Goal: Information Seeking & Learning: Learn about a topic

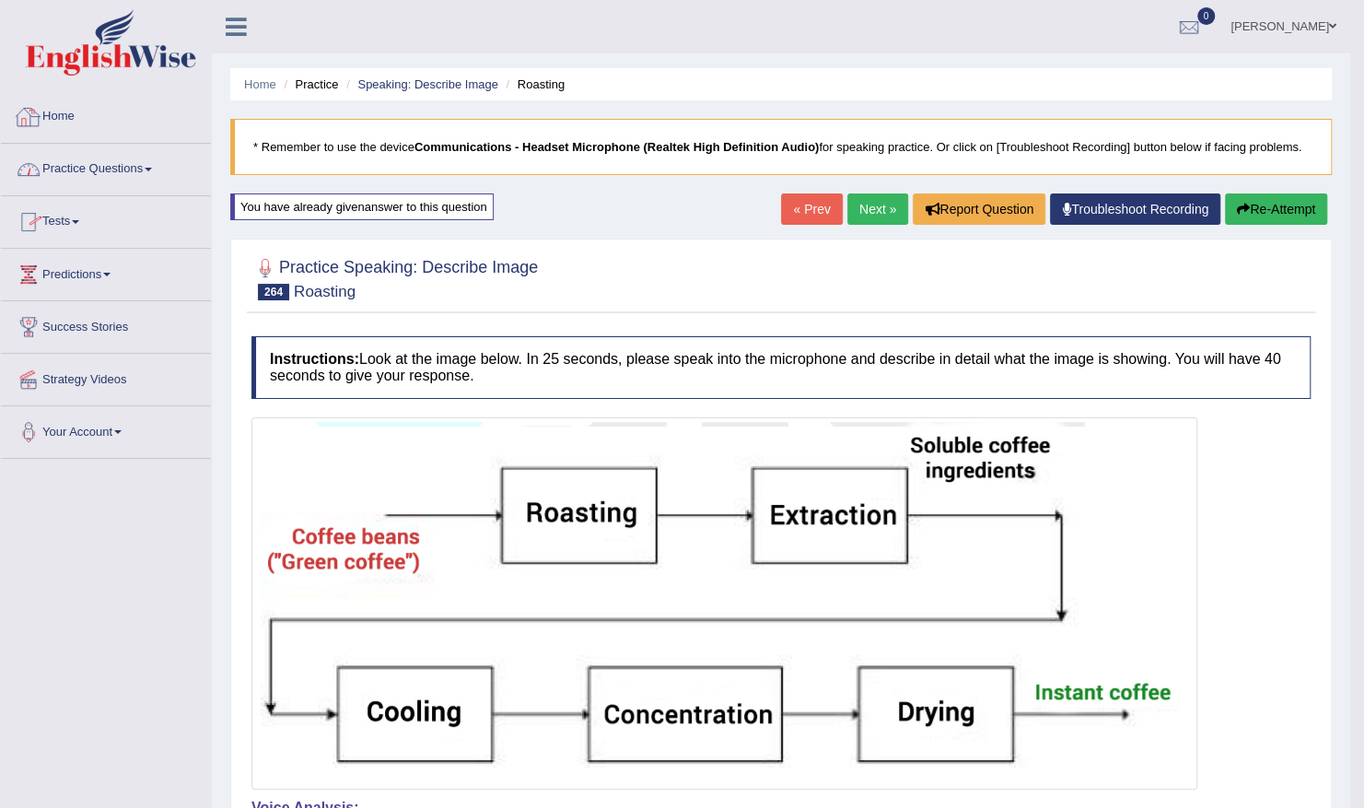
click at [76, 114] on link "Home" at bounding box center [106, 114] width 210 height 46
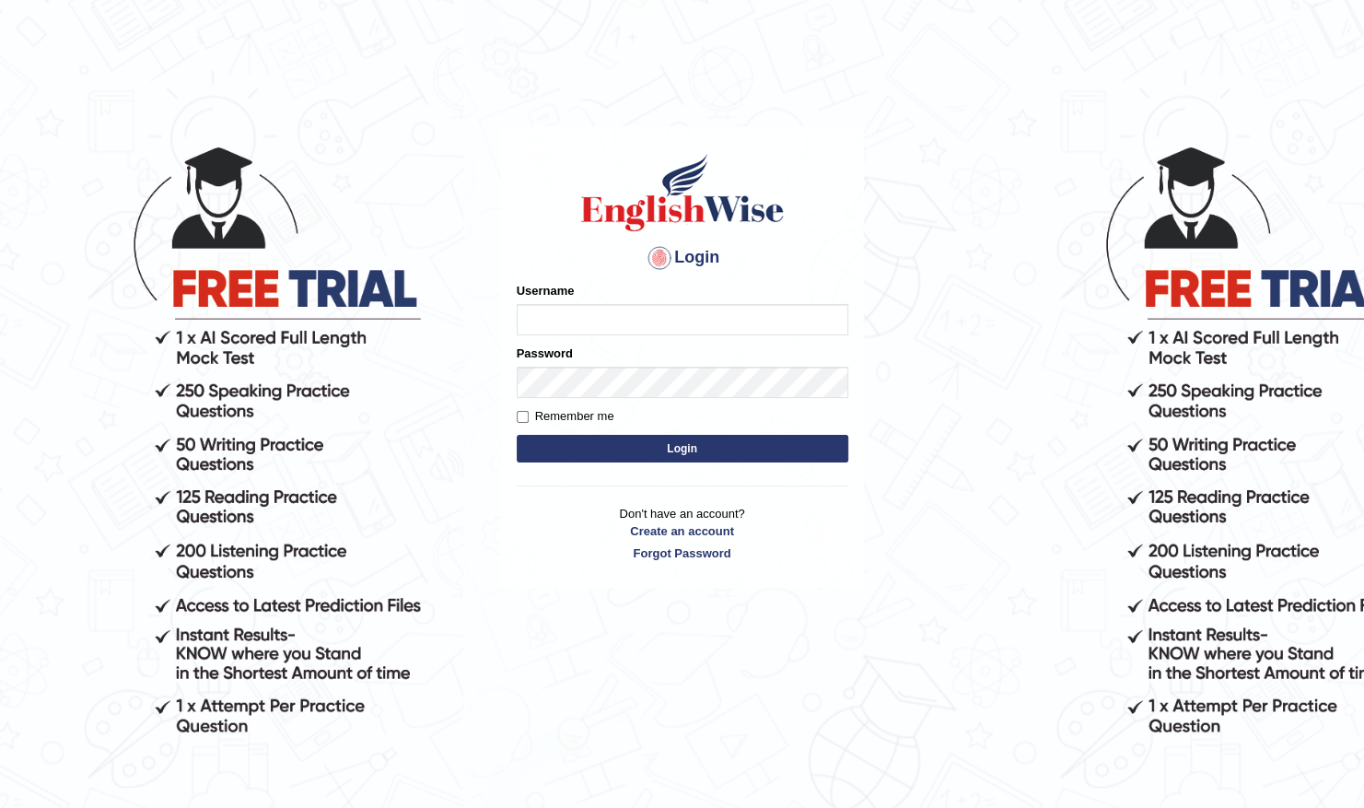
type input "Shilas"
click at [616, 442] on button "Login" at bounding box center [683, 449] width 332 height 28
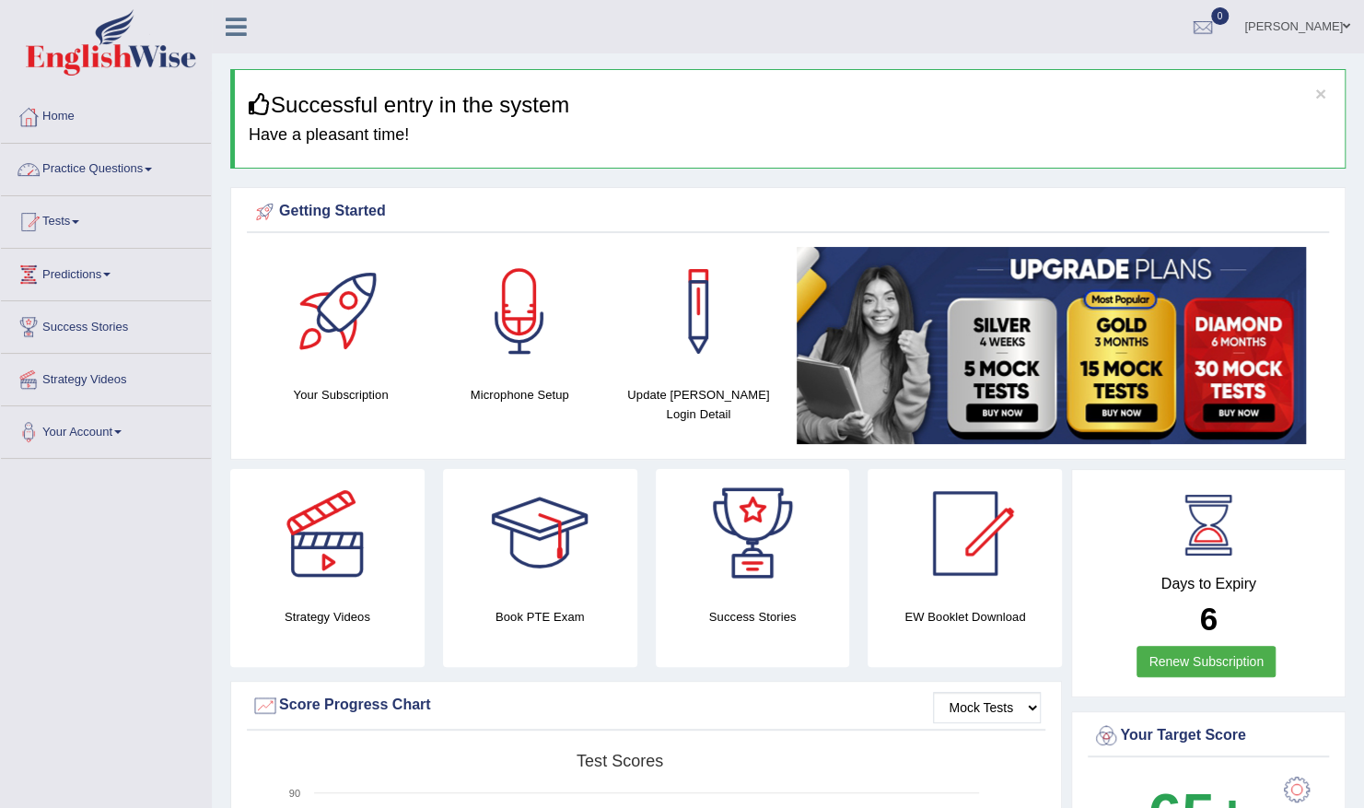
click at [126, 163] on link "Practice Questions" at bounding box center [106, 167] width 210 height 46
